Goal: Task Accomplishment & Management: Use online tool/utility

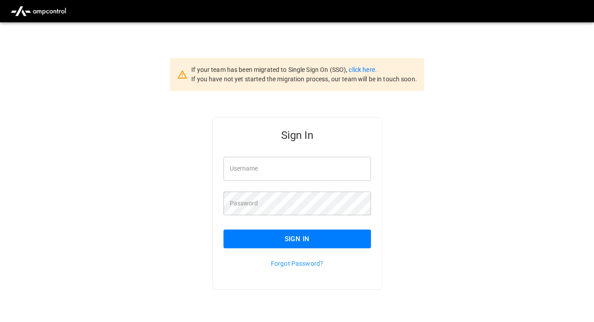
type input "*********"
click at [277, 239] on button "Sign In" at bounding box center [296, 239] width 147 height 19
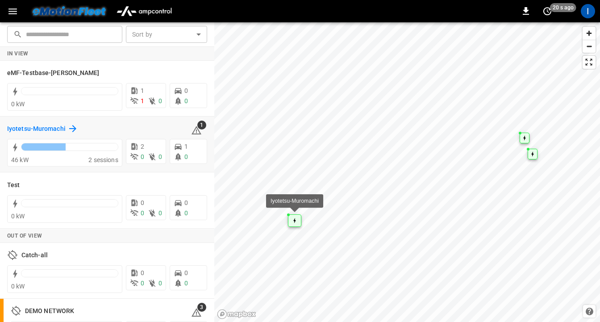
click at [23, 129] on h6 "Iyotetsu-Muromachi" at bounding box center [36, 129] width 59 height 10
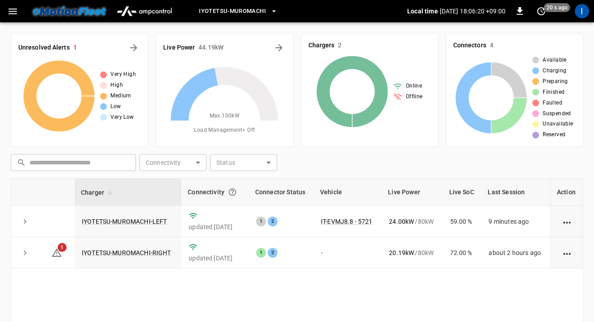
drag, startPoint x: 13, startPoint y: 10, endPoint x: 21, endPoint y: 14, distance: 8.6
click at [13, 10] on icon "button" at bounding box center [12, 11] width 11 height 11
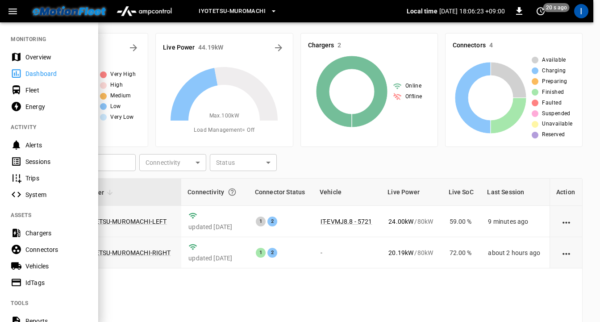
click at [44, 105] on div "Energy" at bounding box center [56, 106] width 62 height 9
click at [43, 105] on div "Energy" at bounding box center [56, 106] width 62 height 9
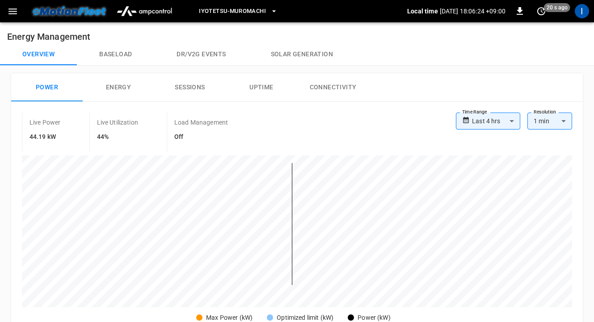
click at [132, 54] on button "Baseload" at bounding box center [115, 54] width 77 height 21
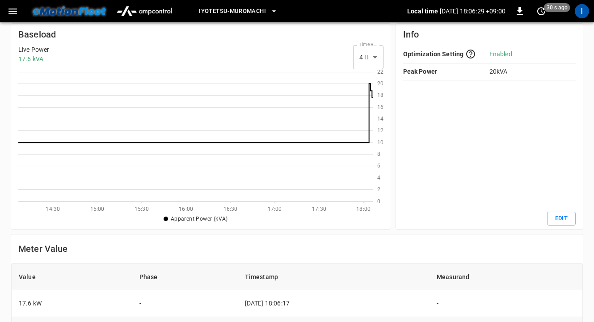
scroll to position [11, 0]
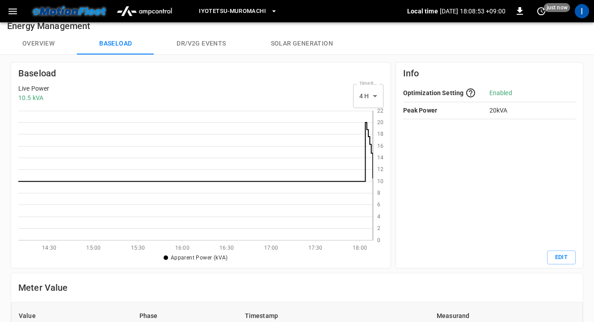
click at [367, 134] on icon at bounding box center [195, 176] width 354 height 130
